Goal: Task Accomplishment & Management: Complete application form

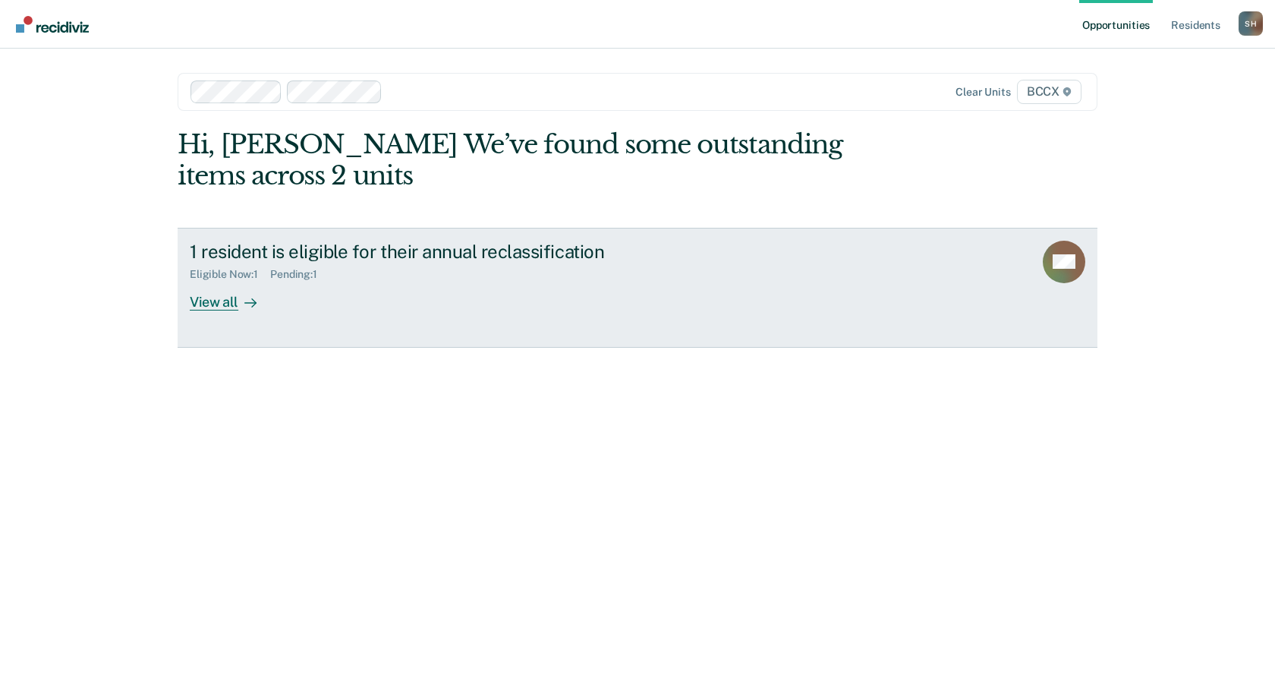
click at [244, 298] on icon at bounding box center [250, 303] width 12 height 12
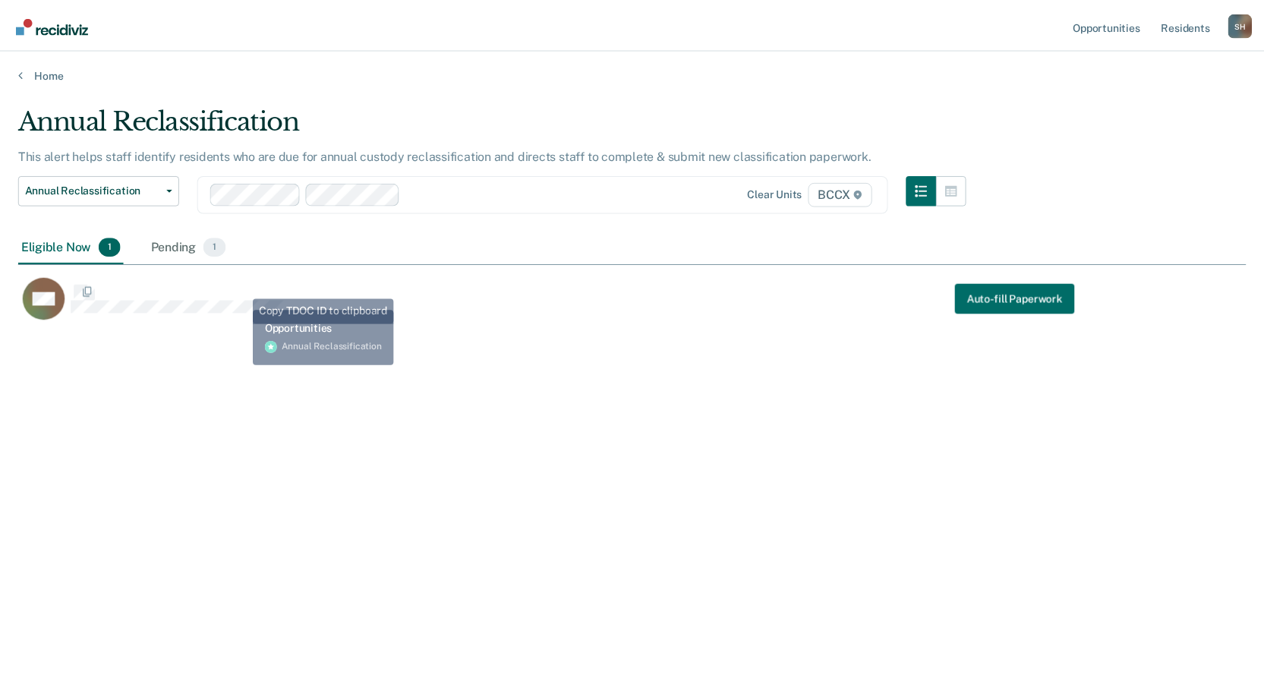
scroll to position [445, 1227]
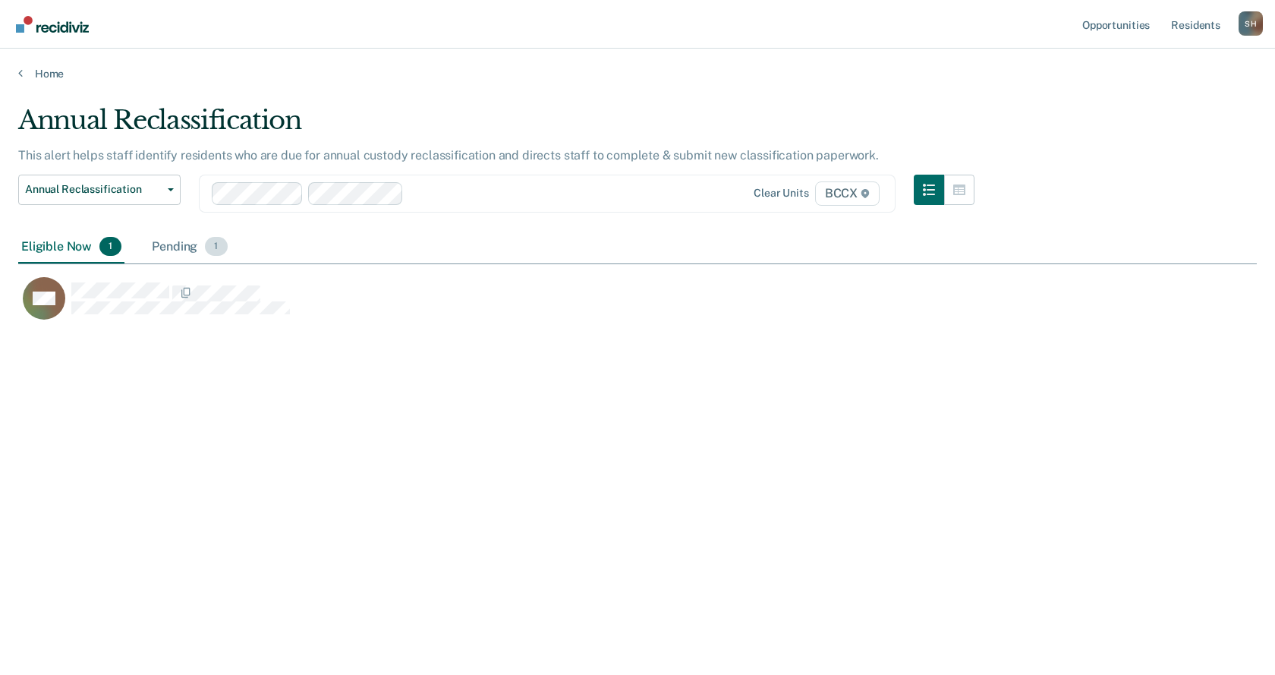
click at [180, 252] on div "Pending 1" at bounding box center [189, 247] width 81 height 33
click at [319, 323] on div "RH" at bounding box center [560, 306] width 1084 height 61
click at [27, 247] on div "Eligible Now 1" at bounding box center [71, 247] width 106 height 33
click at [36, 244] on div "Eligible Now 1" at bounding box center [71, 247] width 106 height 33
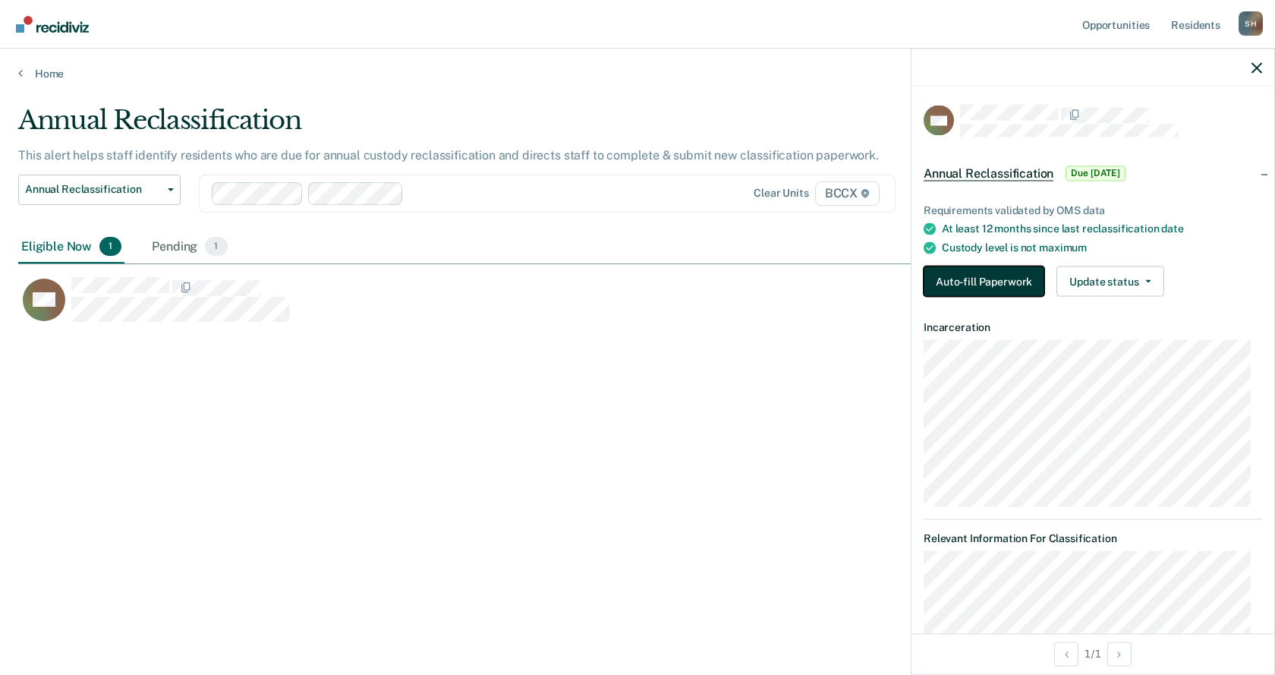
click at [1033, 282] on button "Auto-fill Paperwork" at bounding box center [984, 281] width 121 height 30
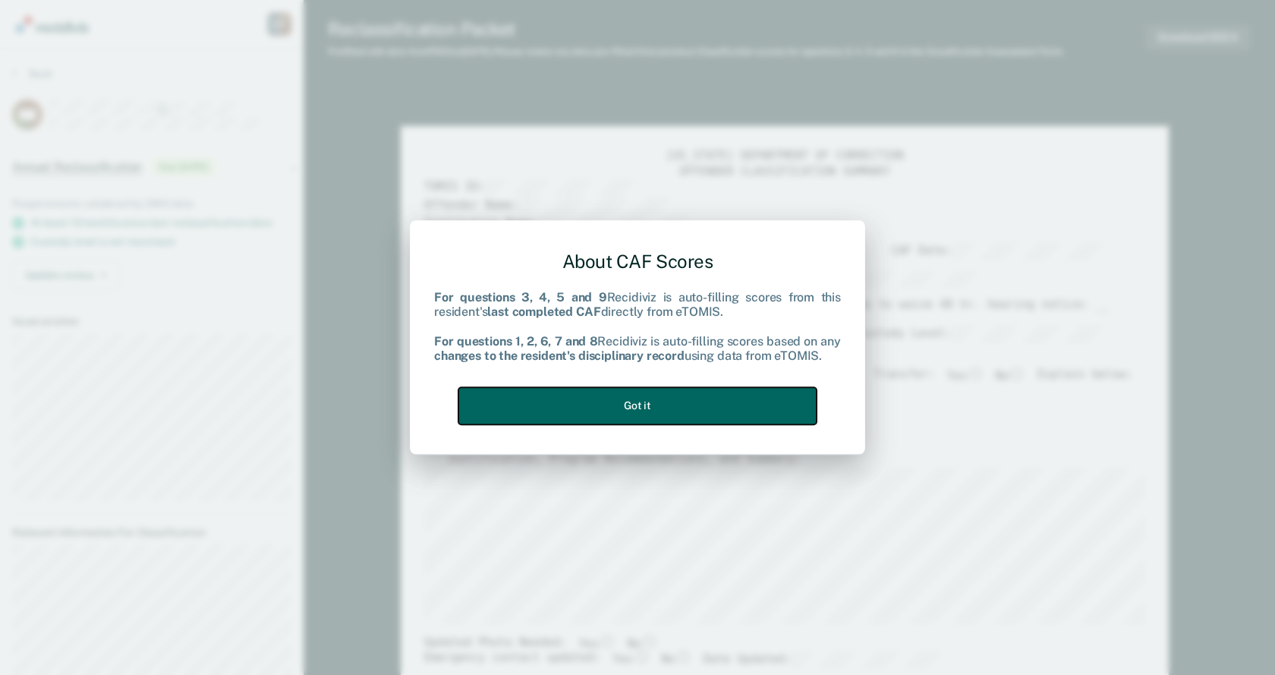
click at [586, 420] on button "Got it" at bounding box center [637, 405] width 358 height 37
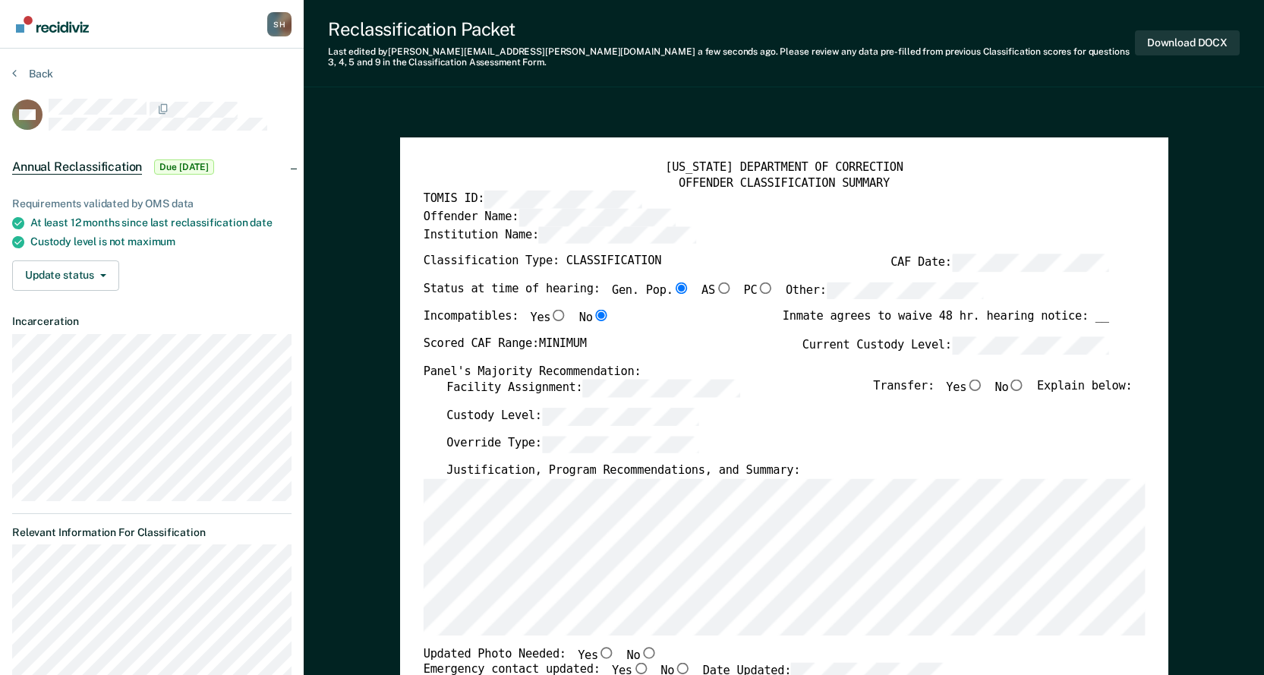
click at [1025, 387] on input "No" at bounding box center [1016, 385] width 17 height 11
type textarea "x"
radio input "true"
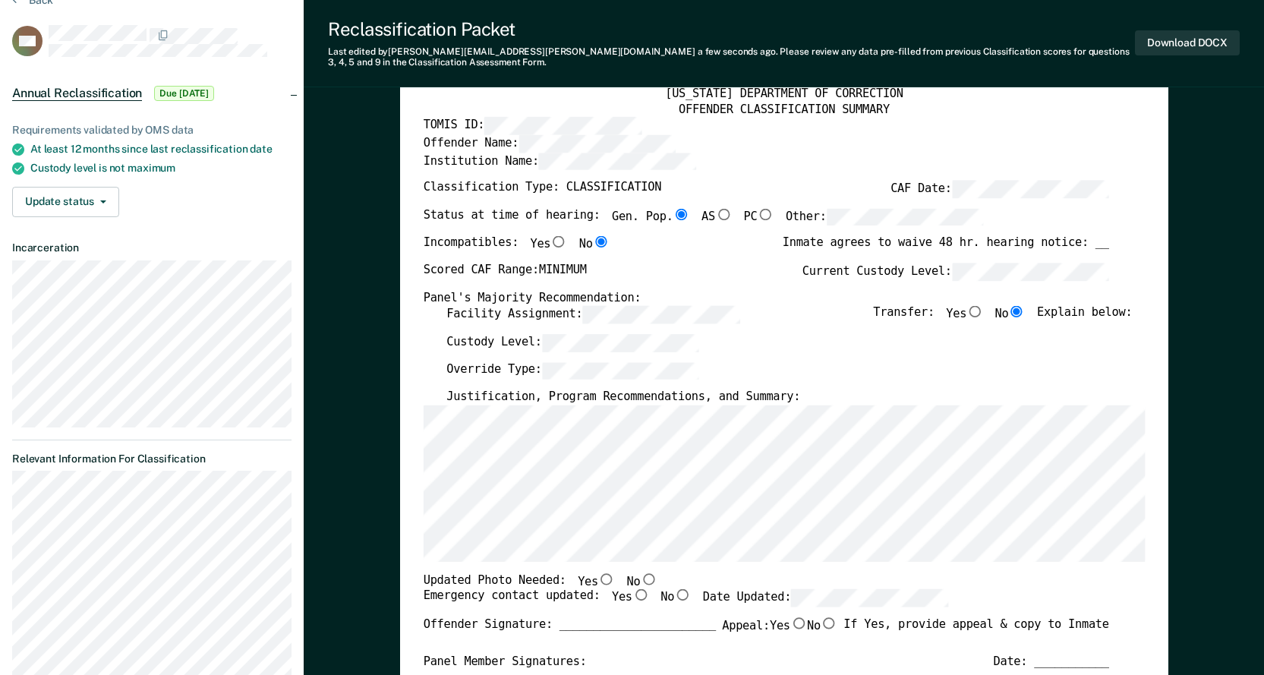
scroll to position [152, 0]
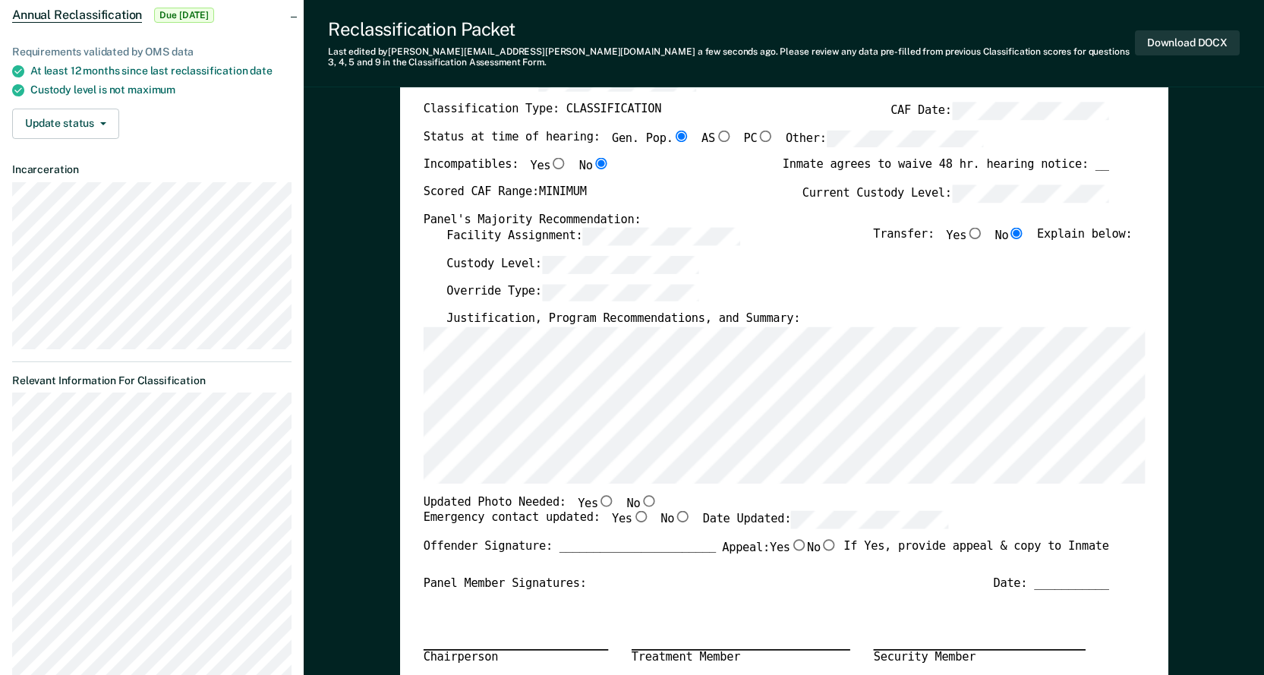
click at [772, 291] on div "Override Type:" at bounding box center [788, 297] width 685 height 28
click at [640, 502] on input "No" at bounding box center [648, 499] width 17 height 11
type textarea "x"
radio input "true"
click at [632, 519] on input "Yes" at bounding box center [640, 516] width 17 height 11
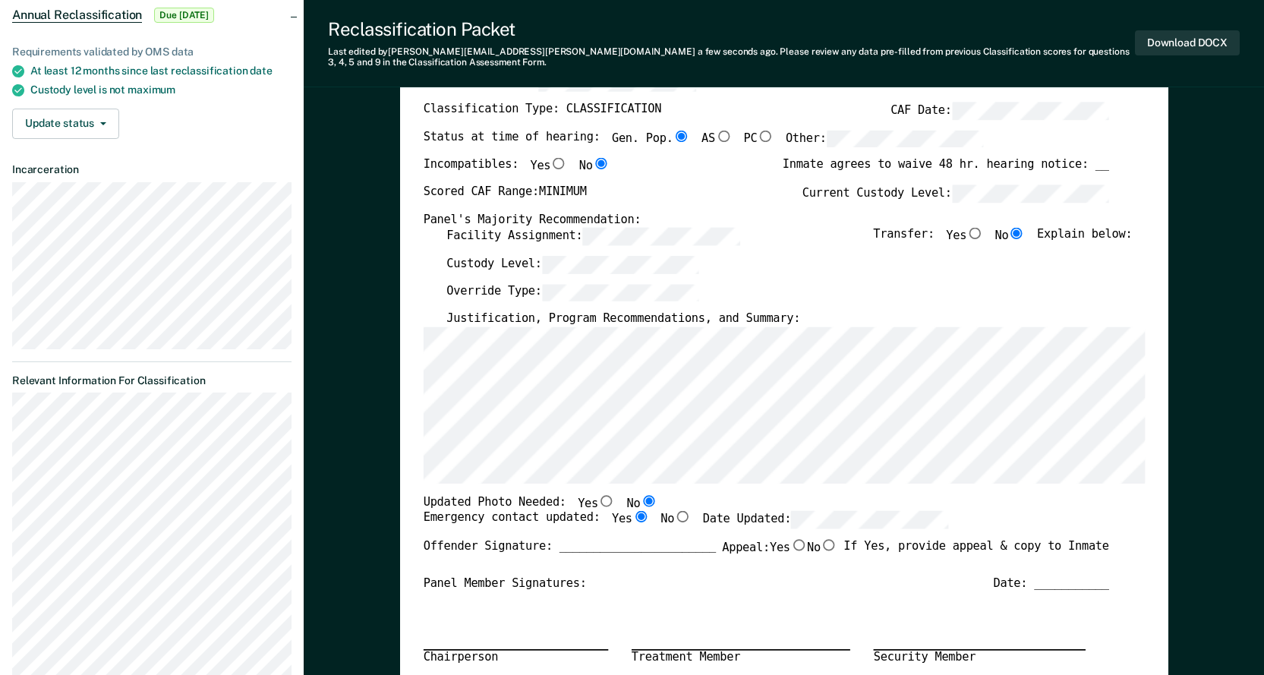
type textarea "x"
radio input "true"
click at [726, 584] on div "Panel Member Signatures: Date: ___________" at bounding box center [765, 583] width 685 height 15
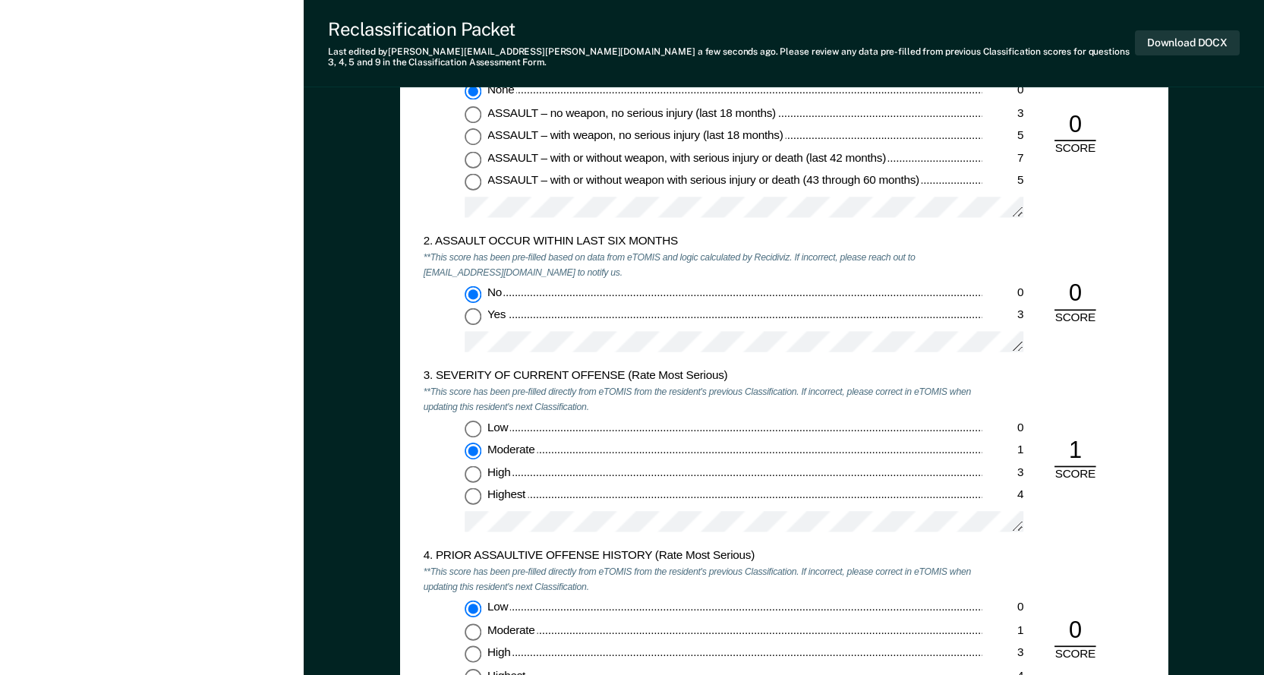
scroll to position [1366, 0]
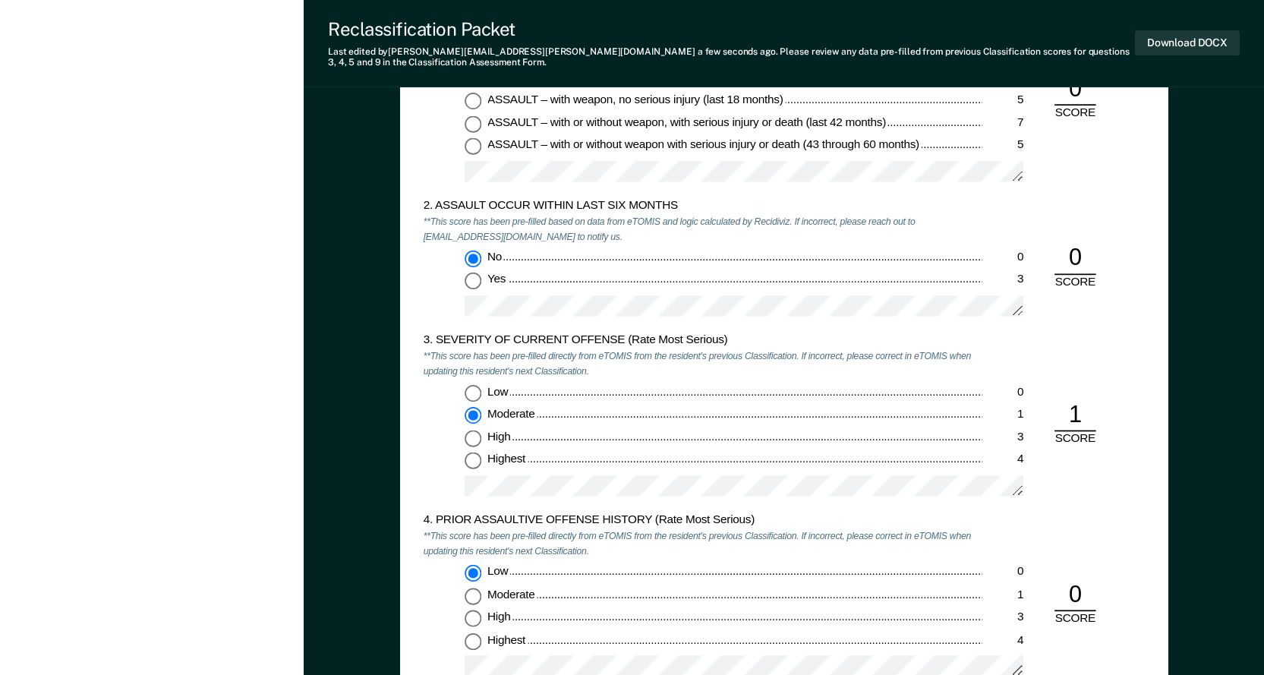
click at [420, 454] on div "[US_STATE] DEPARTMENT OF CORRECTION CLASSIFICATION CUSTODY ASSESSMENT INSTITUTI…" at bounding box center [784, 289] width 768 height 1021
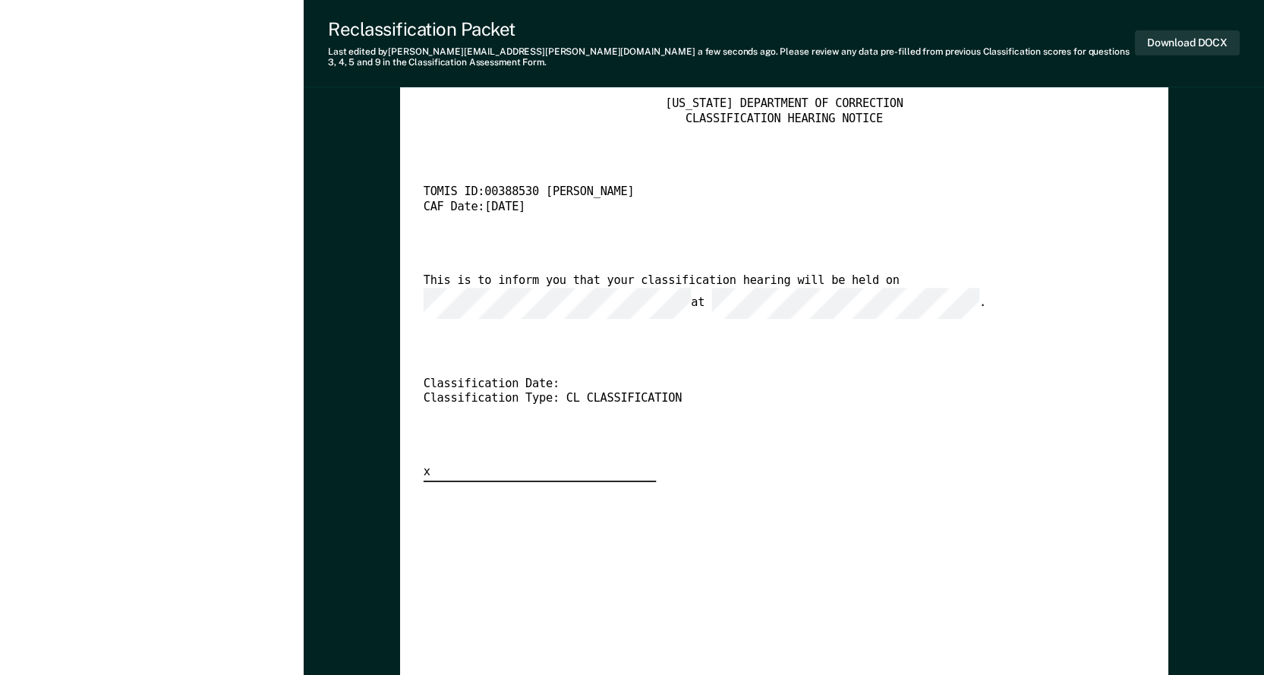
scroll to position [3188, 0]
click at [722, 305] on div "This is to inform you that your classification hearing will be held on at ." at bounding box center [765, 295] width 685 height 46
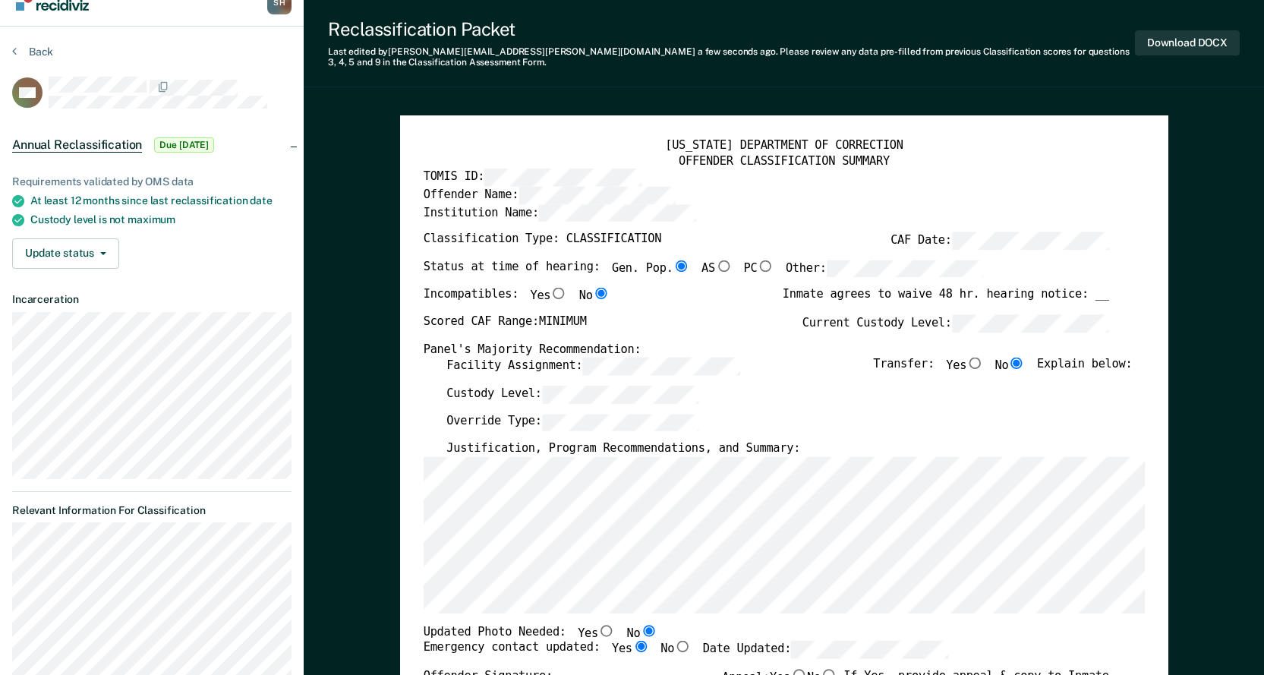
scroll to position [0, 0]
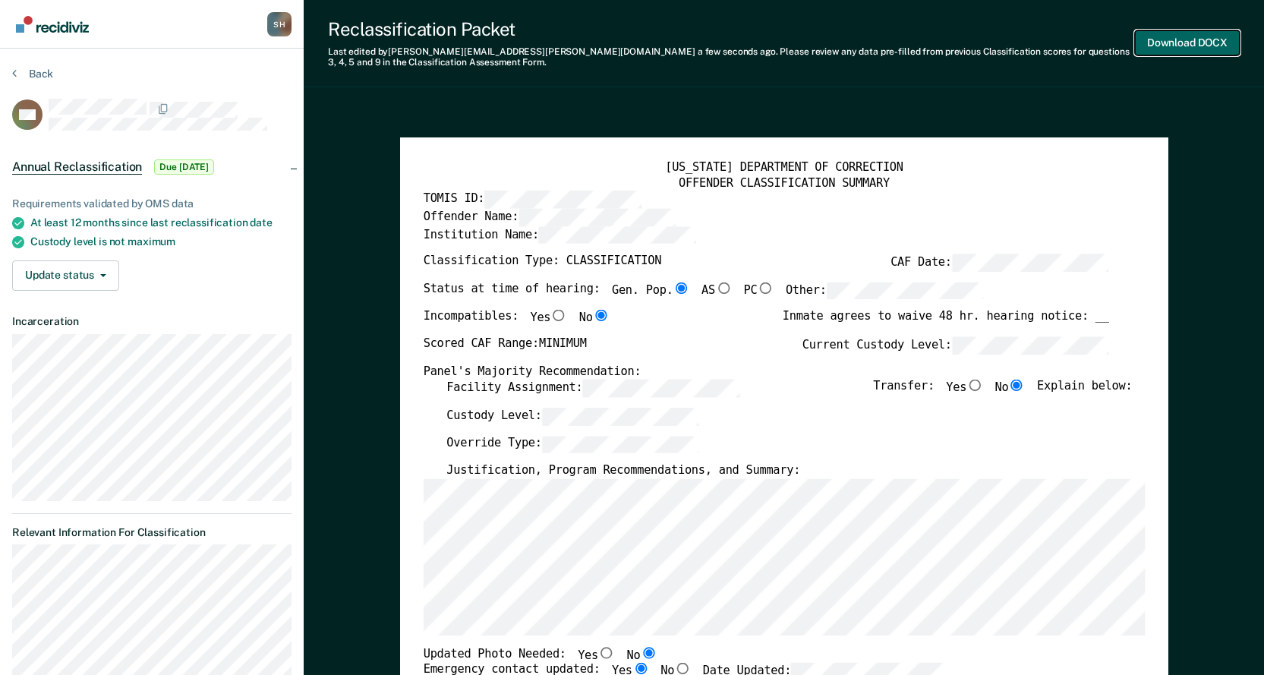
click at [1166, 44] on button "Download DOCX" at bounding box center [1187, 42] width 105 height 25
type textarea "x"
